Goal: Transaction & Acquisition: Purchase product/service

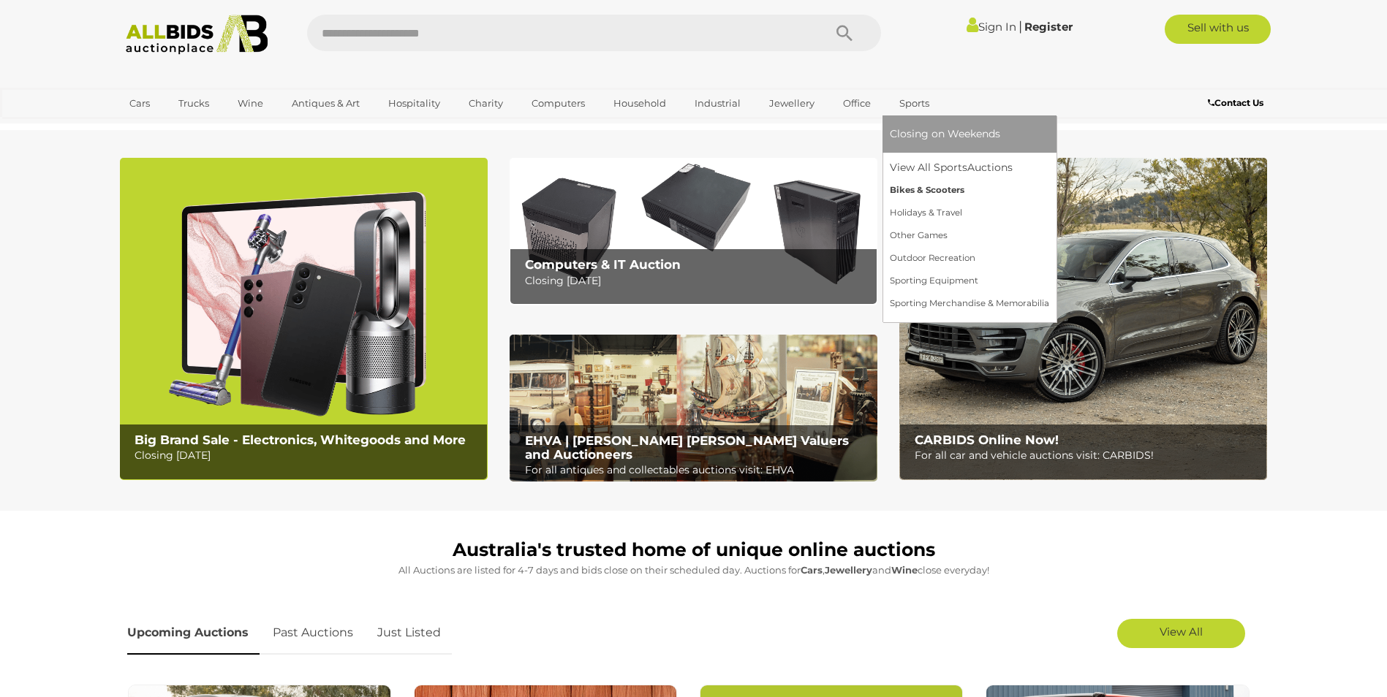
click at [926, 186] on link "Bikes & Scooters" at bounding box center [969, 190] width 159 height 23
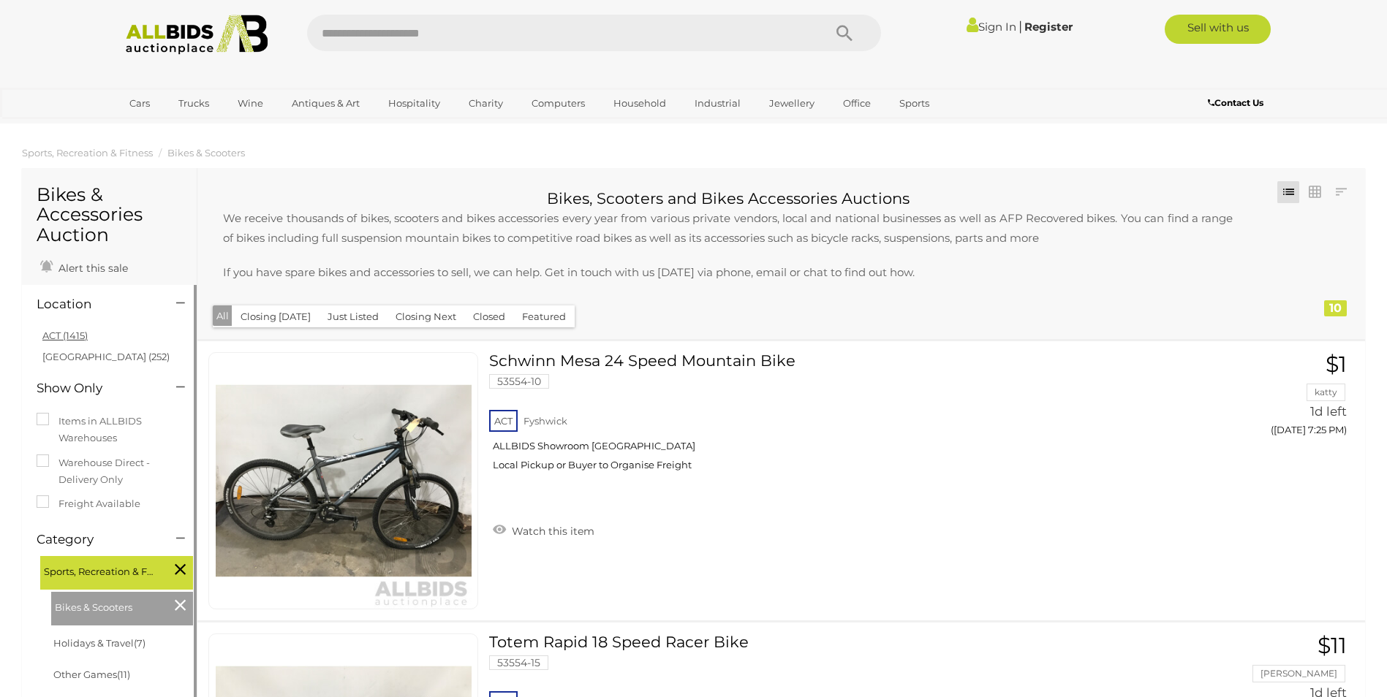
click at [55, 340] on link "ACT (1415)" at bounding box center [64, 336] width 45 height 12
